Goal: Information Seeking & Learning: Learn about a topic

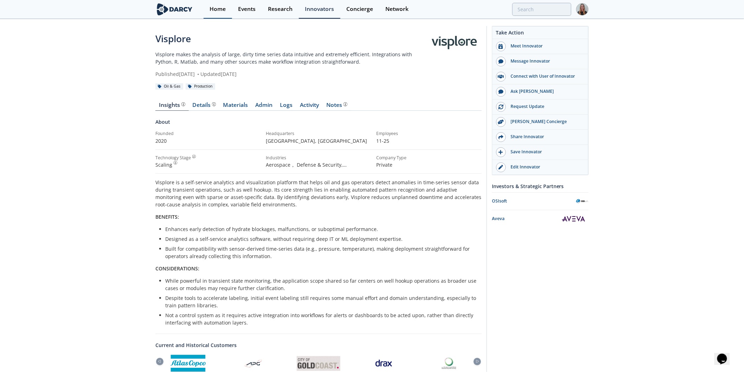
click at [218, 17] on link "Home" at bounding box center [218, 9] width 28 height 19
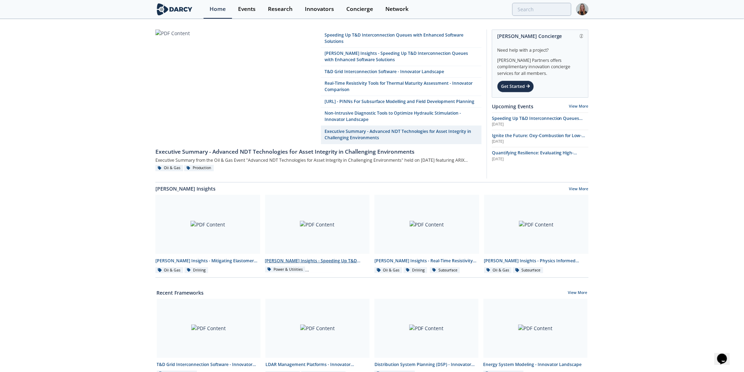
click at [350, 245] on div at bounding box center [317, 224] width 105 height 59
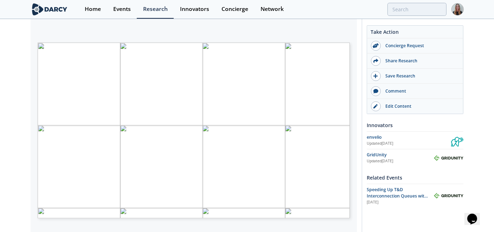
scroll to position [126, 0]
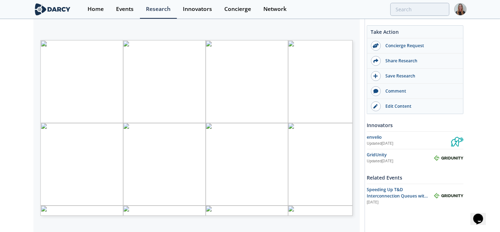
click at [158, 149] on span "Page 1" at bounding box center [279, 155] width 462 height 215
type input "2"
type input "3"
type input "7"
